Goal: Obtain resource: Obtain resource

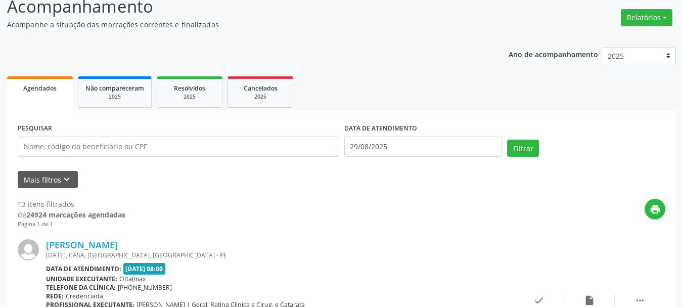
scroll to position [101, 0]
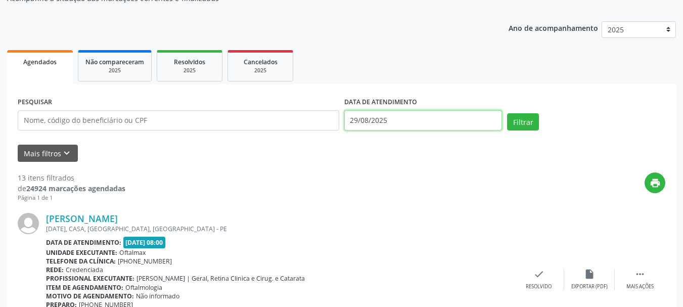
click at [451, 129] on input "29/08/2025" at bounding box center [423, 120] width 158 height 20
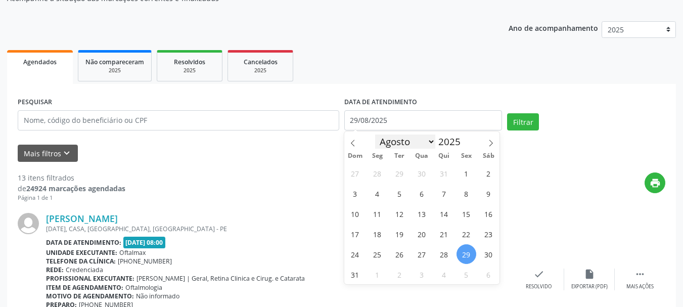
click at [430, 141] on select "Janeiro Fevereiro Março Abril Maio Junho Julho Agosto Setembro Outubro Novembro…" at bounding box center [405, 141] width 61 height 14
select select "8"
click at [375, 134] on select "Janeiro Fevereiro Março Abril Maio Junho Julho Agosto Setembro Outubro Novembro…" at bounding box center [405, 141] width 61 height 14
click at [380, 173] on span "1" at bounding box center [378, 173] width 20 height 20
type input "[DATE]"
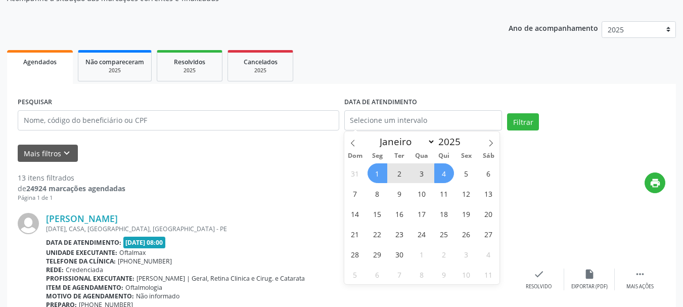
click at [601, 105] on div "PESQUISAR DATA DE ATENDIMENTO Filtrar" at bounding box center [341, 116] width 653 height 43
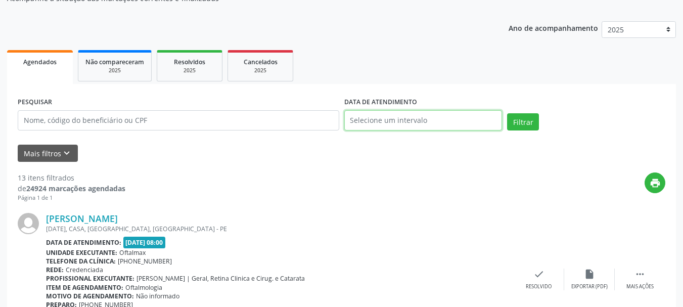
click at [420, 114] on input "text" at bounding box center [423, 120] width 158 height 20
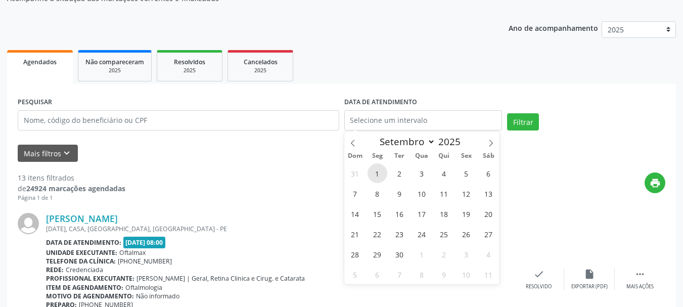
click at [378, 170] on span "1" at bounding box center [378, 173] width 20 height 20
type input "[DATE]"
click at [378, 170] on span "1" at bounding box center [378, 173] width 20 height 20
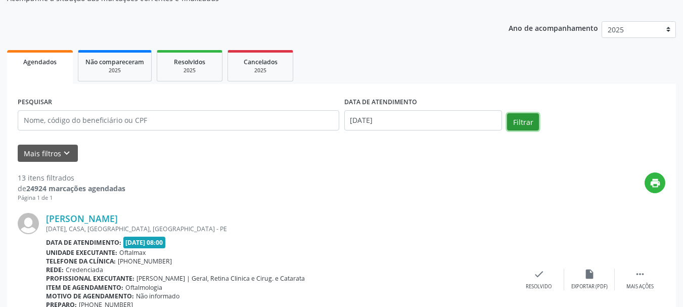
click at [533, 122] on button "Filtrar" at bounding box center [523, 121] width 32 height 17
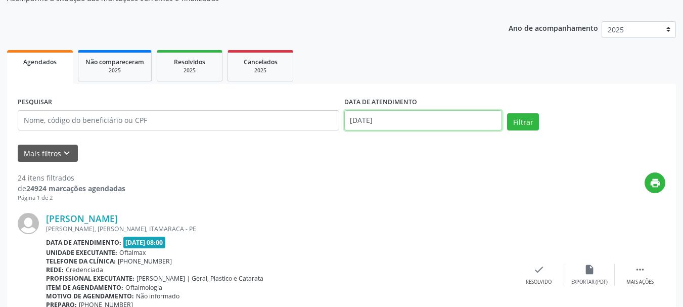
click at [396, 121] on input "[DATE]" at bounding box center [423, 120] width 158 height 20
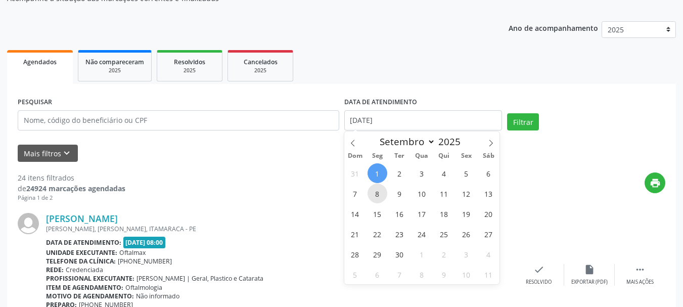
click at [376, 194] on span "8" at bounding box center [378, 194] width 20 height 20
type input "[DATE]"
click at [376, 194] on span "8" at bounding box center [378, 194] width 20 height 20
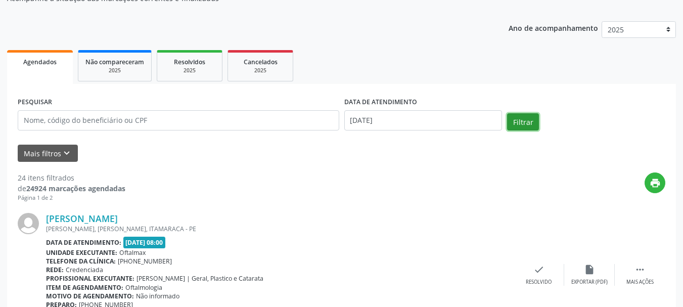
click at [530, 119] on button "Filtrar" at bounding box center [523, 121] width 32 height 17
click at [530, 84] on ul "Agendados Não compareceram 2025 Resolvidos 2025 Cancelados 2025" at bounding box center [341, 66] width 669 height 36
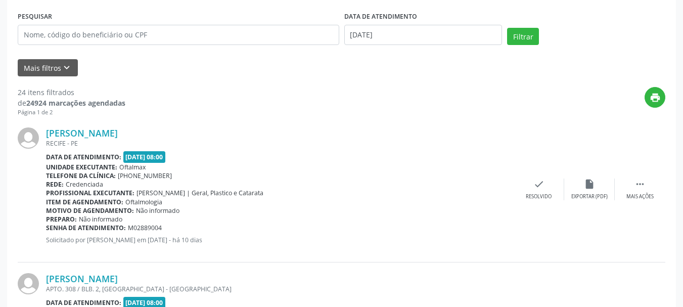
scroll to position [202, 0]
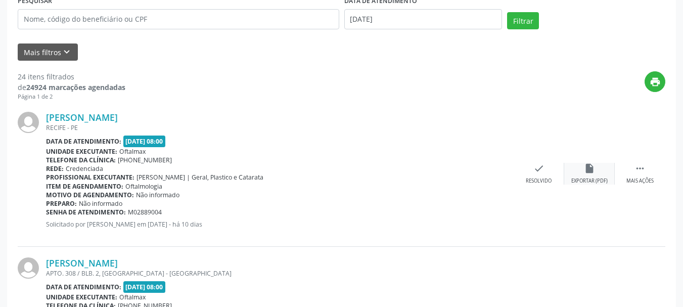
click at [589, 166] on icon "insert_drive_file" at bounding box center [589, 168] width 11 height 11
click at [642, 166] on icon "" at bounding box center [639, 168] width 11 height 11
click at [432, 166] on icon "insert_drive_file" at bounding box center [437, 168] width 11 height 11
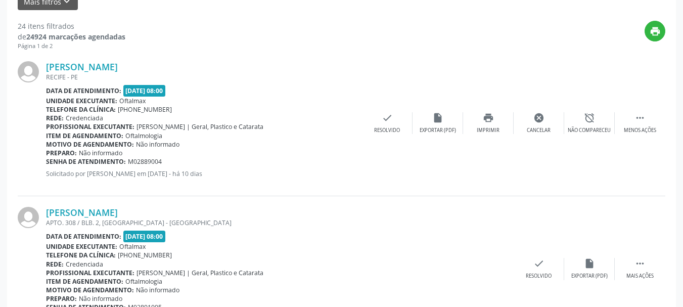
scroll to position [303, 0]
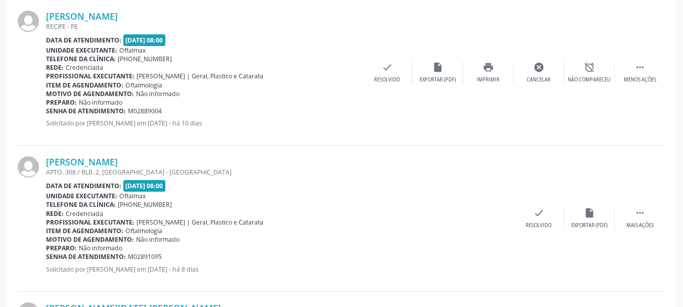
drag, startPoint x: 44, startPoint y: 158, endPoint x: 181, endPoint y: 161, distance: 136.5
click at [181, 161] on div "[PERSON_NAME] APTO. 308 / BLB. 2, [GEOGRAPHIC_DATA] - [GEOGRAPHIC_DATA] Data de…" at bounding box center [342, 219] width 648 height 146
copy div "[PERSON_NAME]"
click at [232, 166] on div "[PERSON_NAME]" at bounding box center [280, 161] width 468 height 11
drag, startPoint x: 45, startPoint y: 161, endPoint x: 189, endPoint y: 163, distance: 144.1
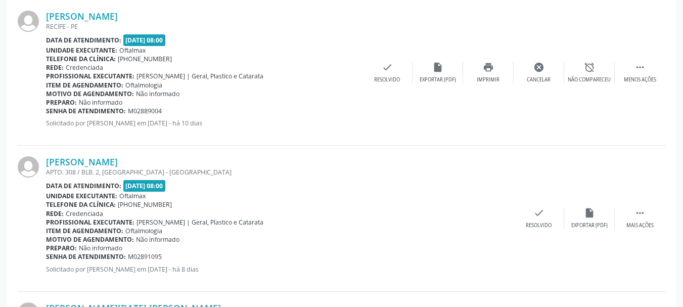
click at [189, 163] on div "[PERSON_NAME] APTO. 308 / BLB. 2, [GEOGRAPHIC_DATA] - [GEOGRAPHIC_DATA] Data de…" at bounding box center [342, 219] width 648 height 146
copy div "[PERSON_NAME]"
click at [587, 214] on icon "insert_drive_file" at bounding box center [589, 212] width 11 height 11
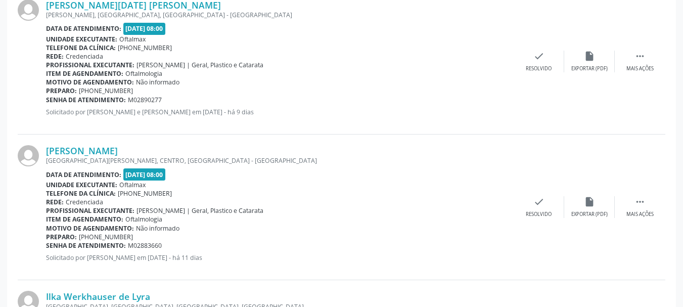
scroll to position [506, 0]
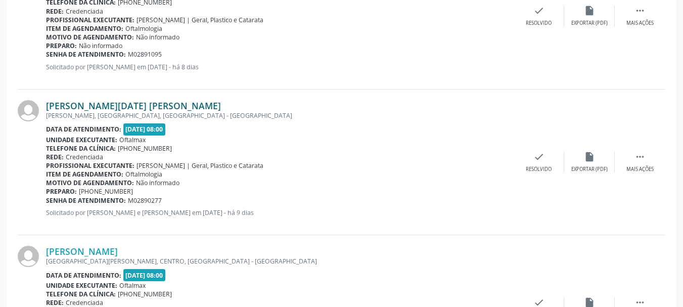
click at [116, 104] on link "[PERSON_NAME][DATE] [PERSON_NAME]" at bounding box center [133, 105] width 175 height 11
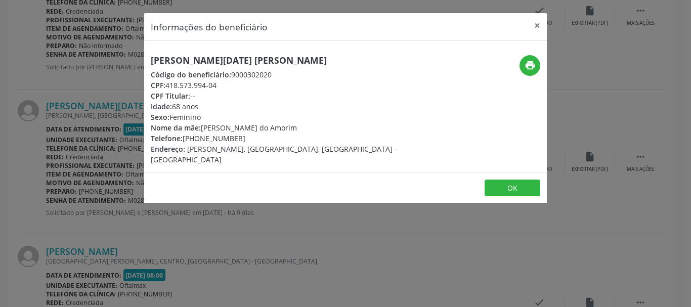
drag, startPoint x: 152, startPoint y: 63, endPoint x: 400, endPoint y: 74, distance: 248.5
click at [356, 63] on h5 "[PERSON_NAME][DATE] [PERSON_NAME]" at bounding box center [278, 60] width 255 height 11
click at [521, 179] on button "OK" at bounding box center [512, 187] width 56 height 17
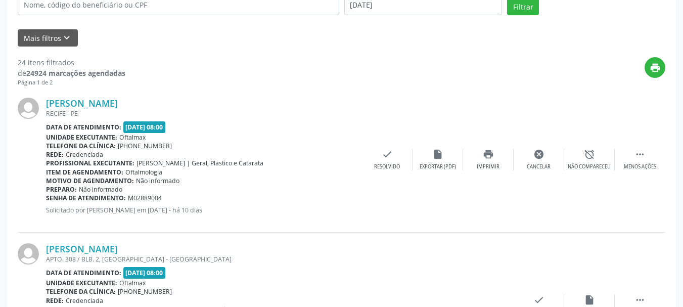
scroll to position [202, 0]
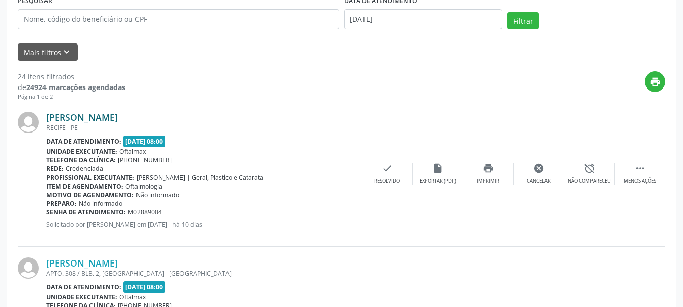
click at [93, 118] on link "[PERSON_NAME]" at bounding box center [82, 117] width 72 height 11
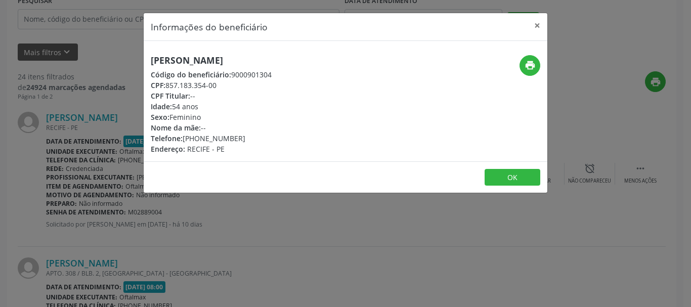
drag, startPoint x: 155, startPoint y: 59, endPoint x: 265, endPoint y: 59, distance: 110.7
click at [264, 59] on h5 "[PERSON_NAME]" at bounding box center [211, 60] width 121 height 11
copy h5 "[PERSON_NAME]"
click at [285, 93] on div "[PERSON_NAME] Código do beneficiário: 9000901304 CPF: 857.183.354-00 CPF Titula…" at bounding box center [278, 104] width 269 height 99
drag, startPoint x: 148, startPoint y: 61, endPoint x: 271, endPoint y: 59, distance: 122.9
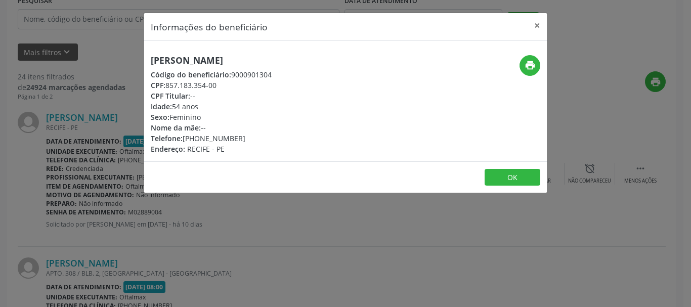
click at [271, 59] on div "[PERSON_NAME] Código do beneficiário: 9000901304 CPF: 857.183.354-00 CPF Titula…" at bounding box center [278, 104] width 269 height 99
copy h5 "[PERSON_NAME]"
drag, startPoint x: 167, startPoint y: 85, endPoint x: 226, endPoint y: 85, distance: 59.2
click at [226, 85] on div "CPF: 857.183.354-00" at bounding box center [211, 85] width 121 height 11
copy div "857.183.354-00"
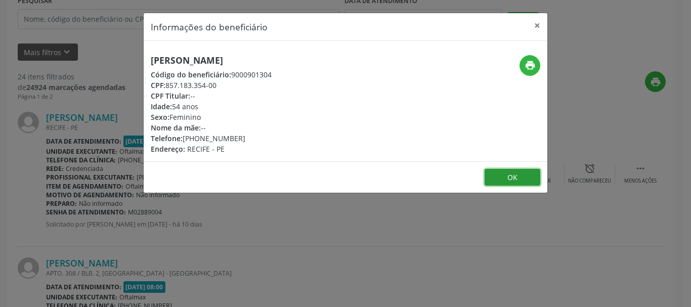
click at [505, 174] on button "OK" at bounding box center [512, 177] width 56 height 17
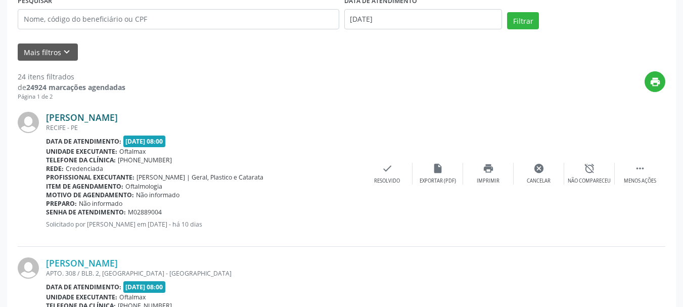
click at [101, 113] on link "[PERSON_NAME]" at bounding box center [82, 117] width 72 height 11
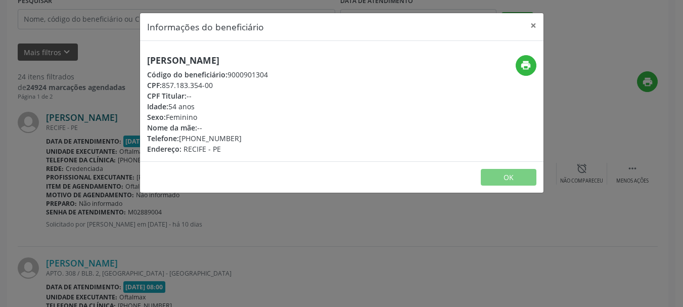
click at [101, 113] on div "Informações do beneficiário × [PERSON_NAME] Código do beneficiário: 9000901304 …" at bounding box center [341, 153] width 683 height 307
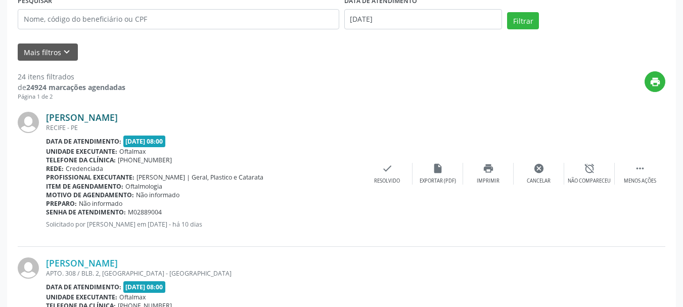
click at [97, 114] on link "[PERSON_NAME]" at bounding box center [82, 117] width 72 height 11
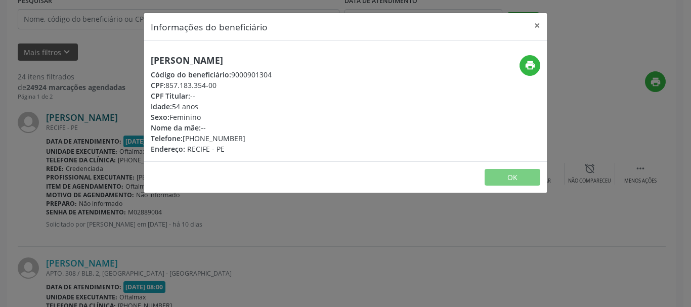
click at [97, 114] on div "Informações do beneficiário × [PERSON_NAME] Código do beneficiário: 9000901304 …" at bounding box center [345, 153] width 691 height 307
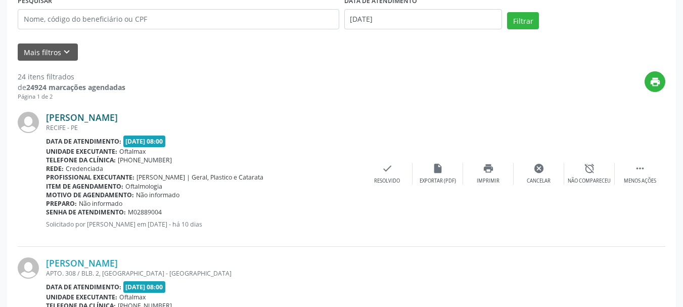
click at [99, 114] on link "[PERSON_NAME]" at bounding box center [82, 117] width 72 height 11
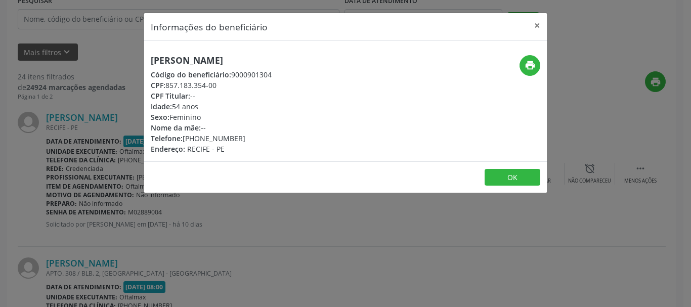
drag, startPoint x: 198, startPoint y: 136, endPoint x: 245, endPoint y: 140, distance: 47.2
click at [245, 140] on div "Telefone: [PHONE_NUMBER]" at bounding box center [211, 138] width 121 height 11
copy div "99161-5803"
click at [520, 178] on button "OK" at bounding box center [512, 177] width 56 height 17
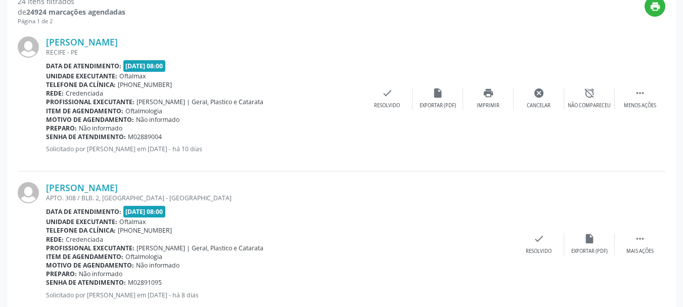
scroll to position [303, 0]
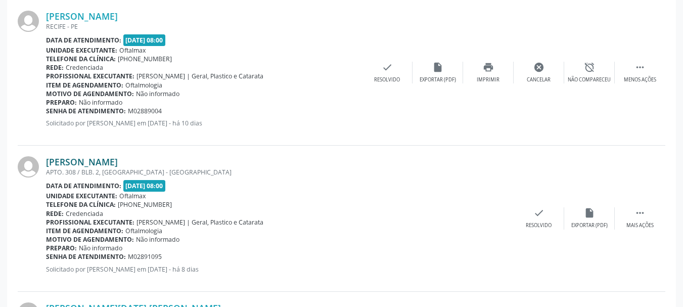
click at [118, 162] on link "[PERSON_NAME]" at bounding box center [82, 161] width 72 height 11
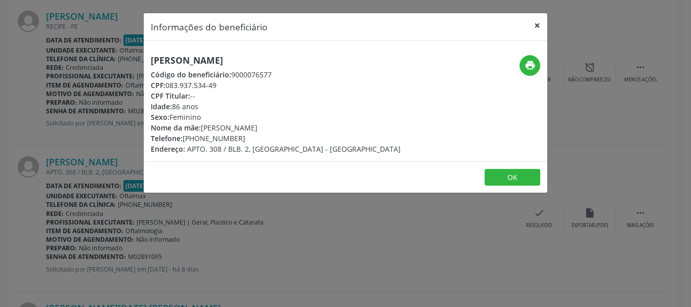
click at [536, 25] on button "×" at bounding box center [537, 25] width 20 height 25
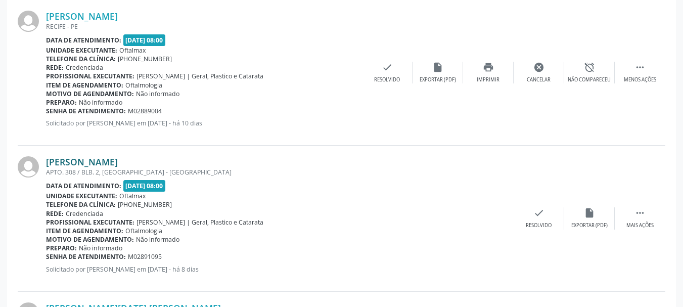
click at [63, 160] on link "[PERSON_NAME]" at bounding box center [82, 161] width 72 height 11
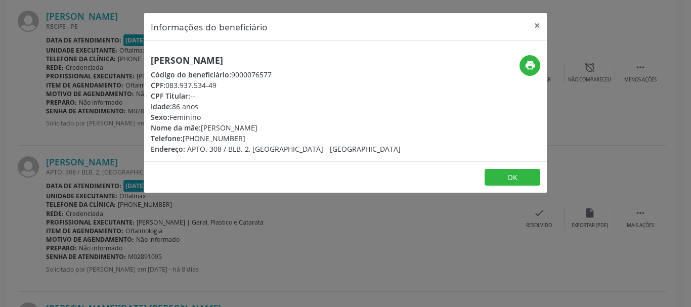
drag, startPoint x: 150, startPoint y: 60, endPoint x: 303, endPoint y: 60, distance: 153.2
click at [303, 60] on div "[PERSON_NAME] Código do beneficiário: 9000076577 CPF: 083.937.534-49 CPF Titula…" at bounding box center [278, 104] width 269 height 99
copy h5 "[PERSON_NAME]"
drag, startPoint x: 518, startPoint y: 178, endPoint x: 449, endPoint y: 183, distance: 68.9
click at [517, 177] on button "OK" at bounding box center [512, 177] width 56 height 17
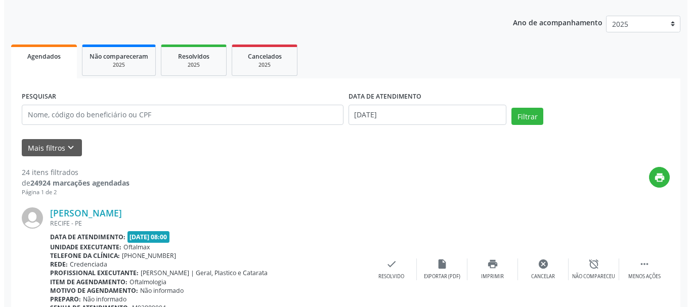
scroll to position [0, 0]
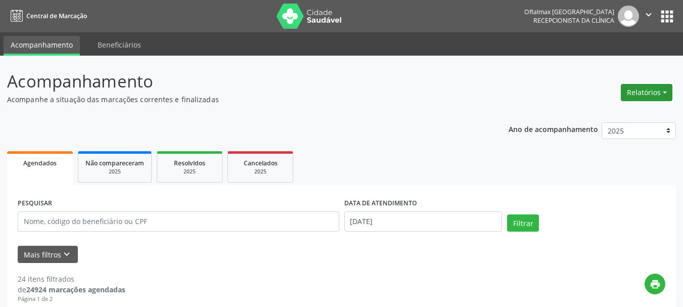
click at [638, 92] on button "Relatórios" at bounding box center [647, 92] width 52 height 17
click at [602, 114] on link "Agendamentos" at bounding box center [618, 114] width 109 height 14
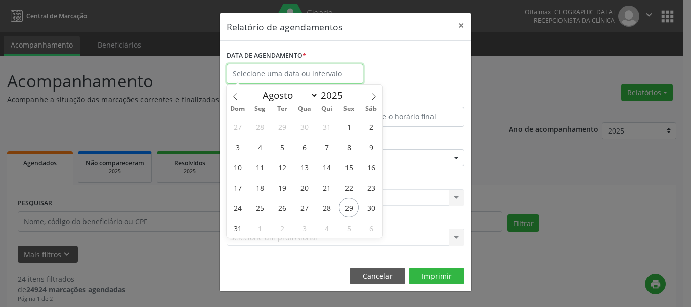
click at [279, 70] on input "text" at bounding box center [294, 74] width 137 height 20
click at [372, 98] on icon at bounding box center [373, 96] width 7 height 7
select select "8"
click at [258, 147] on span "8" at bounding box center [260, 147] width 20 height 20
type input "[DATE]"
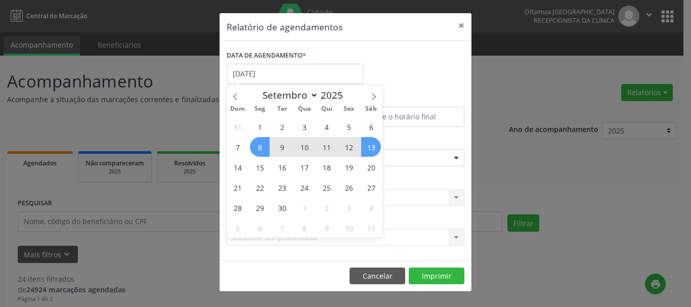
click at [372, 149] on span "13" at bounding box center [371, 147] width 20 height 20
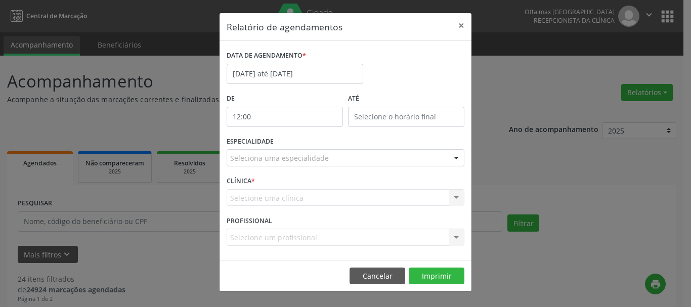
click at [246, 119] on input "12:00" at bounding box center [284, 117] width 116 height 20
click at [299, 131] on span at bounding box center [299, 133] width 7 height 10
type input "13:00"
type input "13"
click at [299, 131] on span at bounding box center [299, 133] width 7 height 10
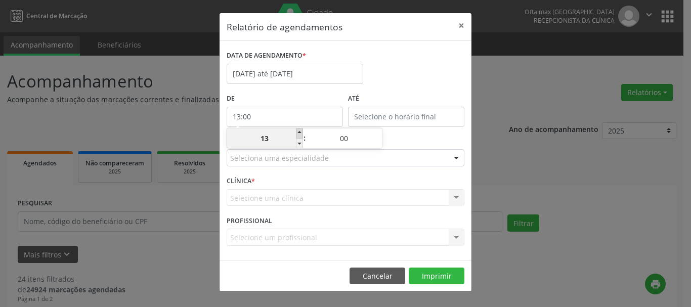
type input "14:00"
type input "14"
click at [299, 131] on span at bounding box center [299, 133] width 7 height 10
type input "15:00"
type input "15"
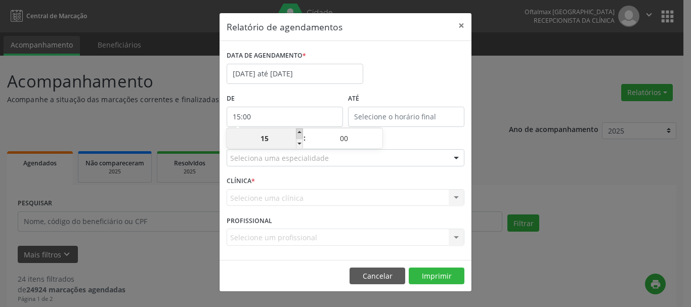
click at [299, 131] on span at bounding box center [299, 133] width 7 height 10
type input "16:00"
type input "16"
click at [299, 131] on span at bounding box center [299, 133] width 7 height 10
type input "17:00"
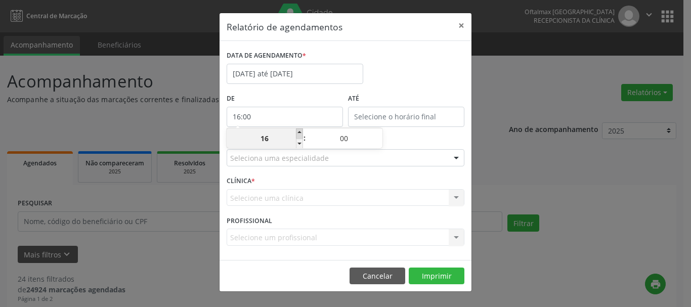
type input "17"
click at [299, 131] on span at bounding box center [299, 133] width 7 height 10
type input "18:00"
type input "18"
click at [299, 140] on span at bounding box center [299, 144] width 7 height 10
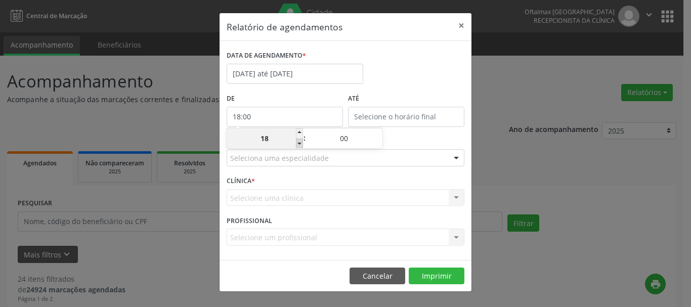
type input "17:00"
type input "17"
click at [299, 140] on span at bounding box center [299, 144] width 7 height 10
type input "16:00"
type input "16"
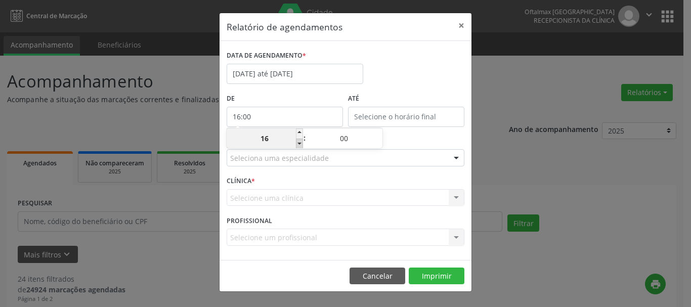
click at [299, 140] on span at bounding box center [299, 144] width 7 height 10
type input "15:00"
type input "15"
click at [299, 143] on span at bounding box center [299, 144] width 7 height 10
type input "14:00"
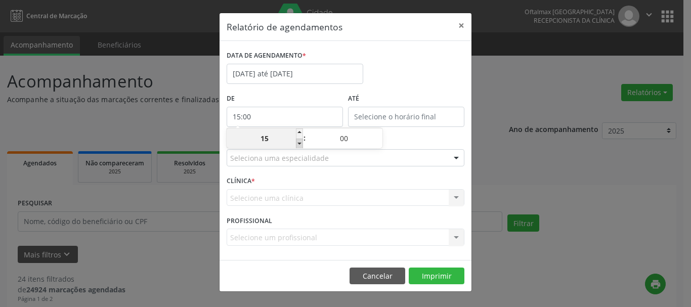
type input "14"
click at [299, 143] on span at bounding box center [299, 144] width 7 height 10
type input "13:00"
type input "13"
click at [299, 143] on span at bounding box center [299, 144] width 7 height 10
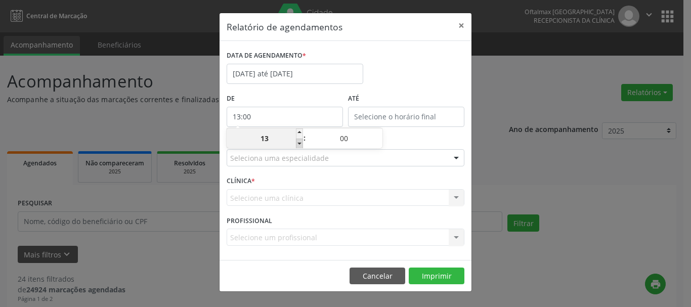
type input "12:00"
type input "12"
click at [299, 143] on span at bounding box center [299, 144] width 7 height 10
type input "11:00"
type input "11"
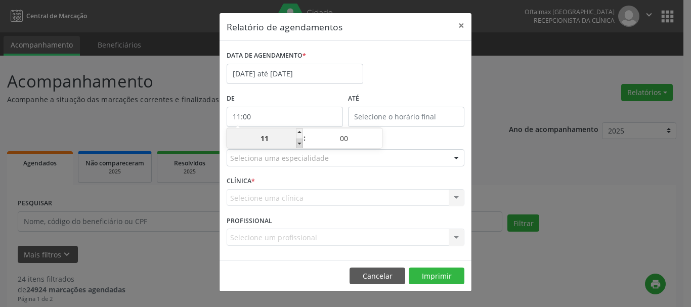
click at [299, 143] on span at bounding box center [299, 144] width 7 height 10
type input "10:00"
type input "10"
click at [299, 143] on span at bounding box center [299, 144] width 7 height 10
type input "09:00"
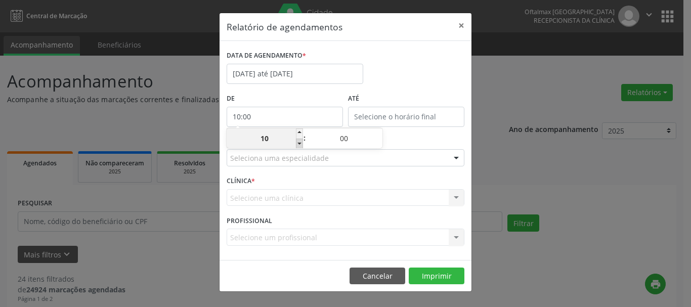
type input "09"
click at [299, 143] on span at bounding box center [299, 144] width 7 height 10
type input "08:00"
type input "08"
click at [299, 143] on span at bounding box center [299, 144] width 7 height 10
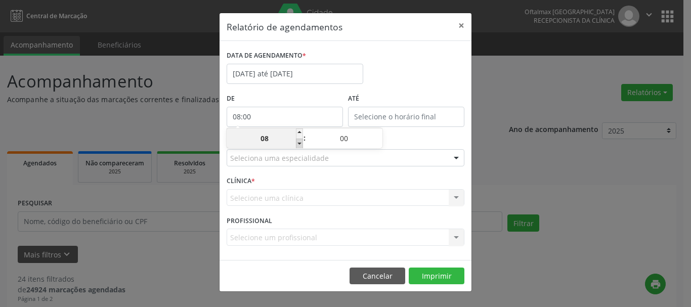
type input "07:00"
type input "07"
click at [299, 143] on span at bounding box center [299, 144] width 7 height 10
type input "06:00"
type input "06"
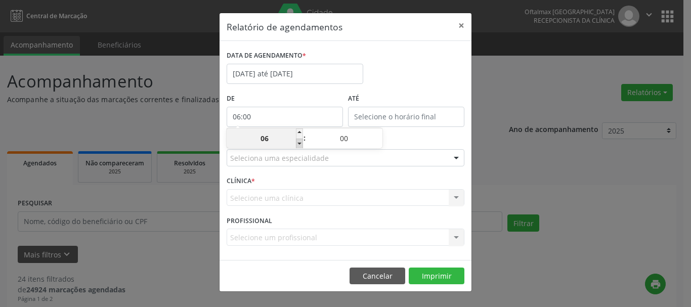
click at [299, 143] on span at bounding box center [299, 144] width 7 height 10
type input "05:00"
type input "05"
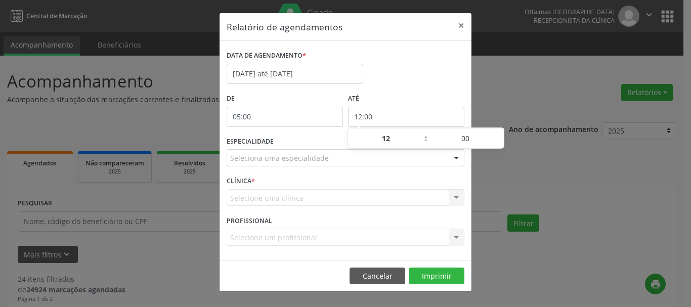
click at [364, 111] on input "12:00" at bounding box center [406, 117] width 116 height 20
click at [422, 132] on span at bounding box center [420, 133] width 7 height 10
type input "13:00"
type input "13"
click at [422, 132] on span at bounding box center [420, 133] width 7 height 10
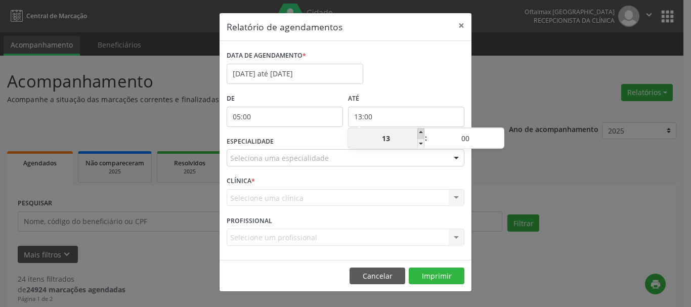
type input "14:00"
type input "14"
click at [422, 132] on span at bounding box center [420, 133] width 7 height 10
type input "15:00"
type input "15"
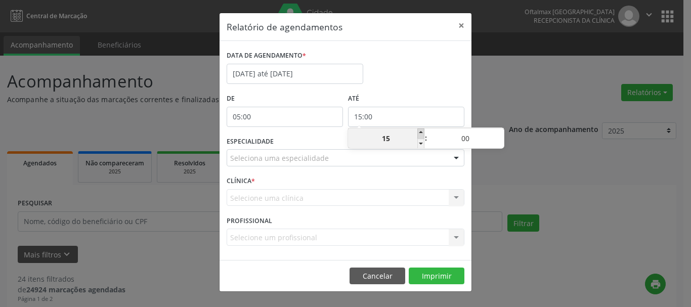
click at [422, 132] on span at bounding box center [420, 133] width 7 height 10
type input "16:00"
type input "16"
click at [422, 132] on span at bounding box center [420, 133] width 7 height 10
type input "17:00"
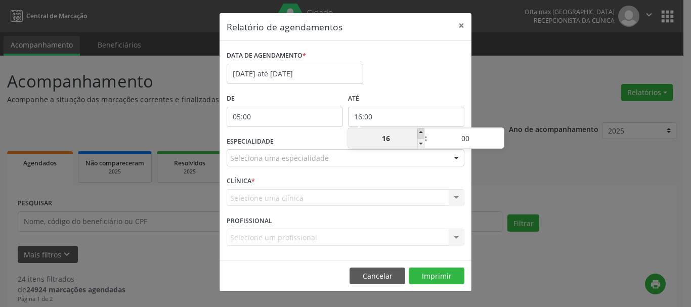
type input "17"
click at [422, 132] on span at bounding box center [420, 133] width 7 height 10
type input "18:00"
type input "18"
click at [422, 132] on span at bounding box center [420, 133] width 7 height 10
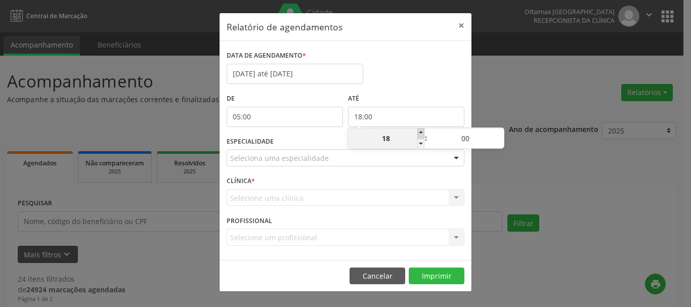
type input "19:00"
type input "19"
click at [422, 132] on span at bounding box center [420, 133] width 7 height 10
type input "20:00"
type input "20"
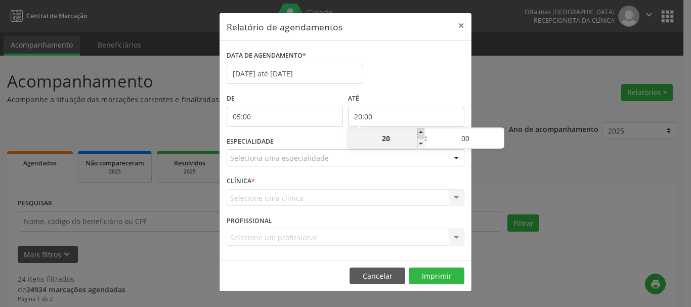
click at [422, 132] on span at bounding box center [420, 133] width 7 height 10
type input "21:00"
type input "21"
click at [422, 132] on span at bounding box center [420, 133] width 7 height 10
type input "22:00"
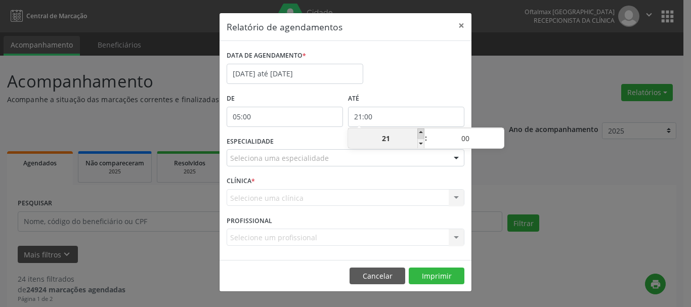
type input "22"
click at [422, 132] on span at bounding box center [420, 133] width 7 height 10
type input "23:00"
type input "23"
click at [437, 68] on div "DATA DE AGENDAMENTO * [DATE] até [DATE]" at bounding box center [345, 69] width 243 height 43
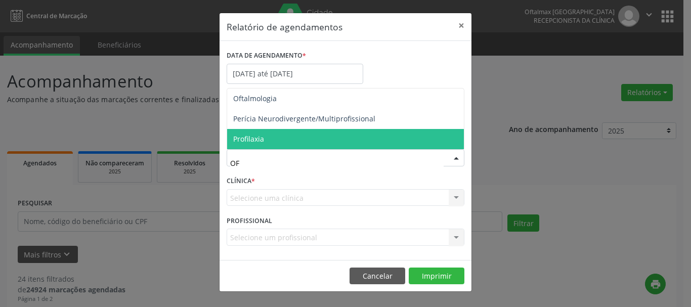
type input "OFT"
click at [275, 142] on span "Oftalmologia" at bounding box center [254, 139] width 43 height 10
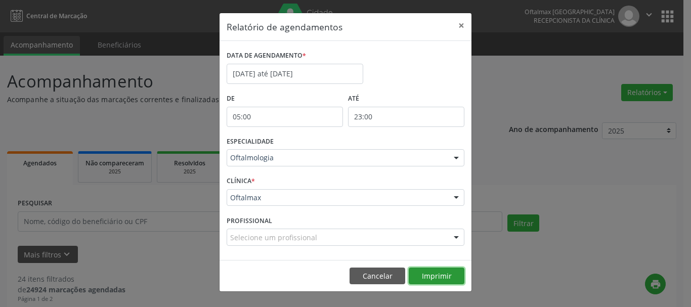
click at [424, 277] on button "Imprimir" at bounding box center [436, 275] width 56 height 17
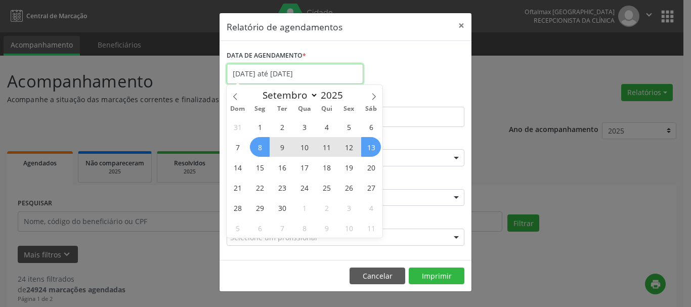
click at [327, 74] on input "[DATE] até [DATE]" at bounding box center [294, 74] width 137 height 20
click at [261, 147] on span "8" at bounding box center [260, 147] width 20 height 20
type input "[DATE]"
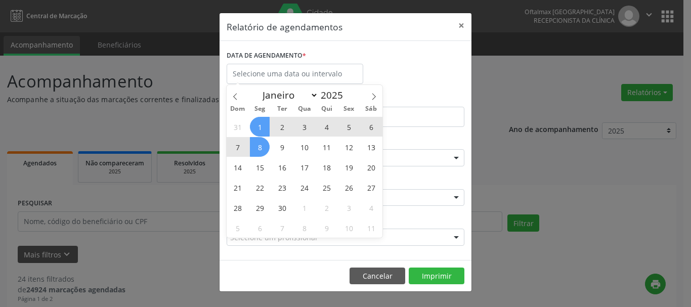
click at [416, 60] on div "DATA DE AGENDAMENTO *" at bounding box center [345, 69] width 243 height 43
select select "8"
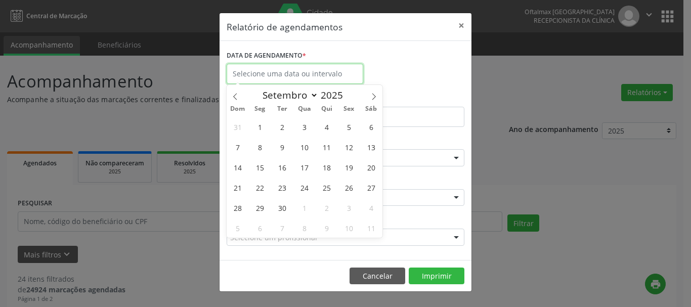
click at [324, 75] on input "text" at bounding box center [294, 74] width 137 height 20
click at [259, 147] on span "8" at bounding box center [260, 147] width 20 height 20
type input "[DATE]"
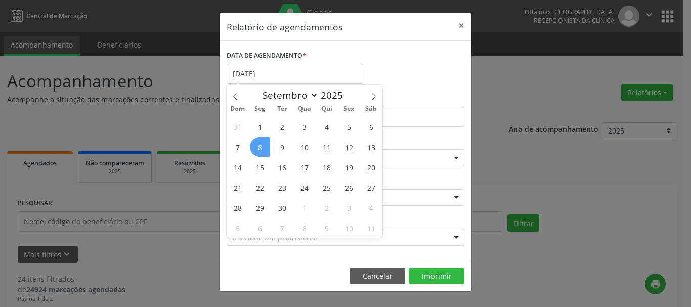
click at [259, 150] on span "8" at bounding box center [260, 147] width 20 height 20
click at [289, 72] on input "[DATE]" at bounding box center [294, 74] width 137 height 20
click at [263, 145] on span "8" at bounding box center [260, 147] width 20 height 20
type input "[DATE]"
click at [263, 145] on span "8" at bounding box center [260, 147] width 20 height 20
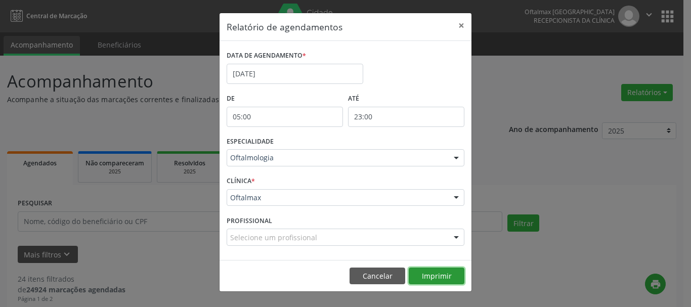
click at [438, 277] on button "Imprimir" at bounding box center [436, 275] width 56 height 17
